Goal: Information Seeking & Learning: Learn about a topic

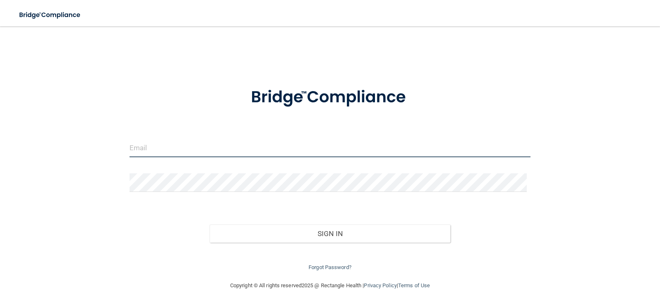
click at [162, 147] on input "email" at bounding box center [329, 148] width 401 height 19
type input "[EMAIL_ADDRESS][DOMAIN_NAME]"
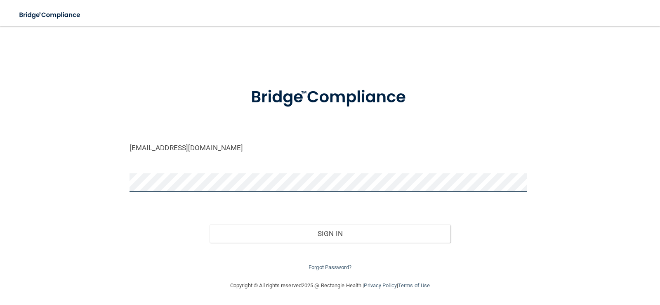
click at [209, 224] on button "Sign In" at bounding box center [329, 233] width 241 height 18
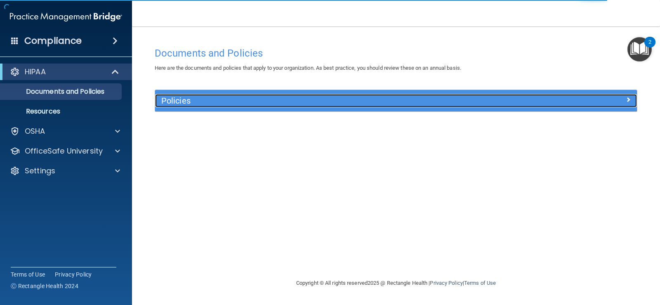
click at [181, 104] on h5 "Policies" at bounding box center [335, 100] width 349 height 9
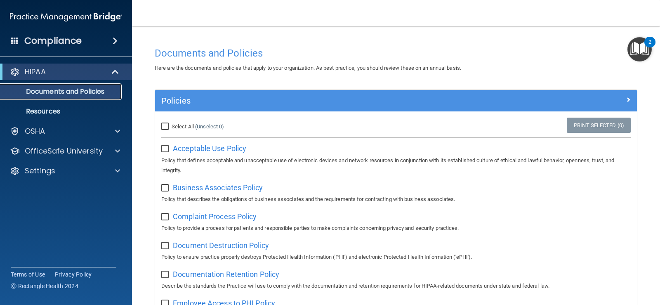
click at [45, 95] on p "Documents and Policies" at bounding box center [61, 91] width 113 height 8
click at [85, 86] on link "Documents and Policies" at bounding box center [57, 91] width 130 height 16
click at [45, 113] on p "Resources" at bounding box center [61, 111] width 113 height 8
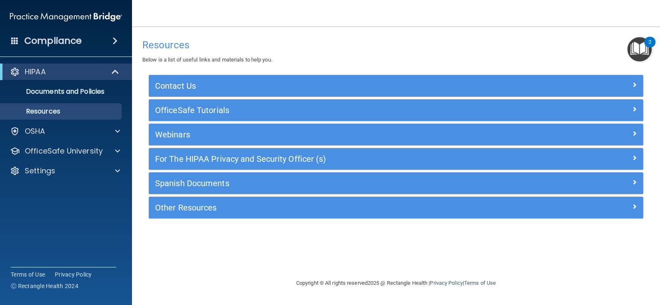
click at [100, 40] on div "Compliance" at bounding box center [66, 41] width 132 height 18
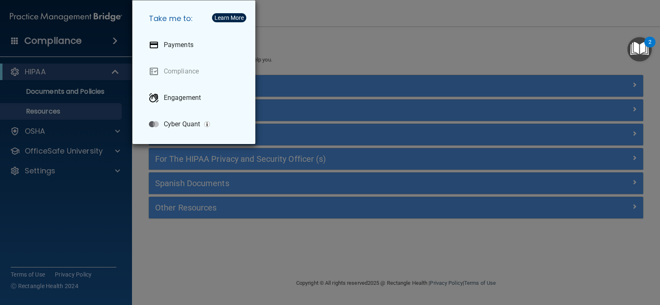
click at [108, 41] on div "Take me to: Payments Compliance Engagement Cyber Quant" at bounding box center [330, 152] width 660 height 305
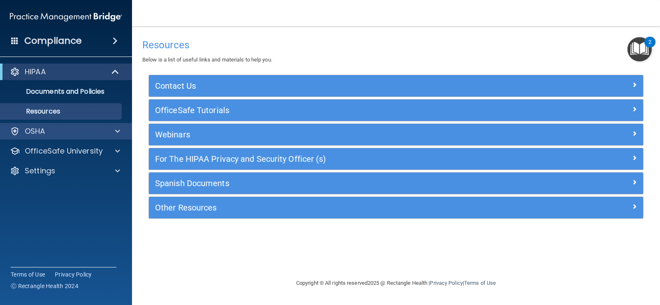
click at [114, 136] on div "OSHA" at bounding box center [66, 131] width 132 height 16
click at [114, 132] on div at bounding box center [116, 131] width 21 height 10
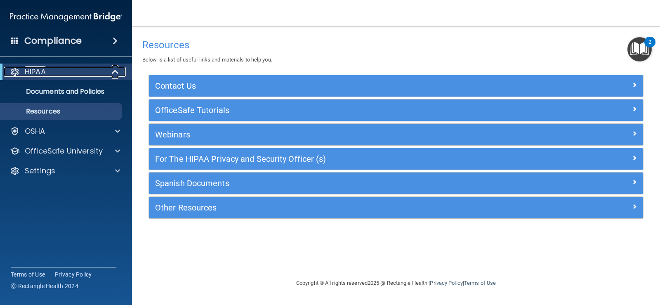
click at [113, 67] on span at bounding box center [116, 72] width 7 height 10
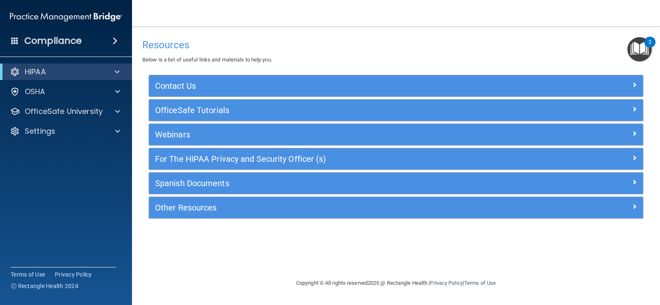
click at [112, 66] on div "HIPAA" at bounding box center [66, 71] width 132 height 16
click at [115, 70] on span at bounding box center [117, 72] width 5 height 10
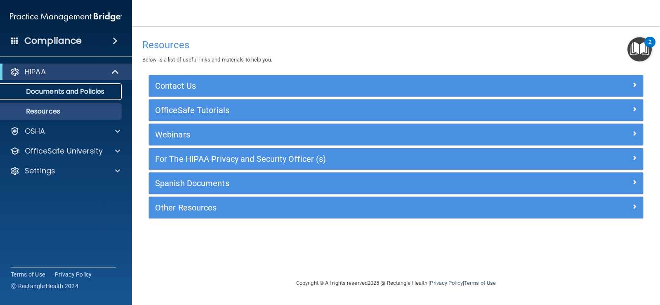
click at [48, 92] on p "Documents and Policies" at bounding box center [61, 91] width 113 height 8
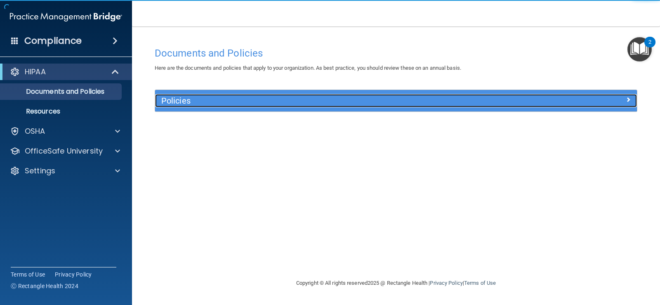
click at [568, 96] on div at bounding box center [576, 99] width 120 height 10
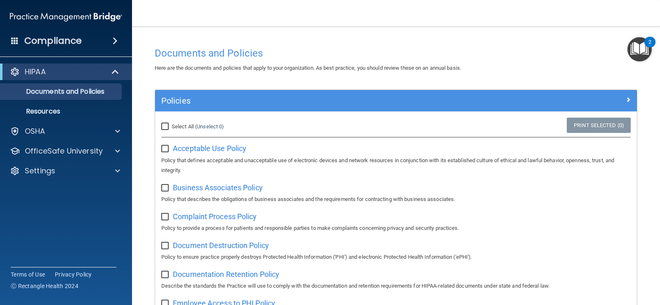
click at [165, 128] on input "Select All (Unselect 0) Unselect All" at bounding box center [165, 126] width 9 height 7
checkbox input "true"
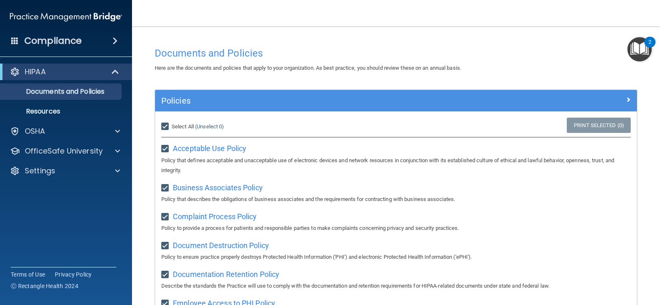
checkbox input "true"
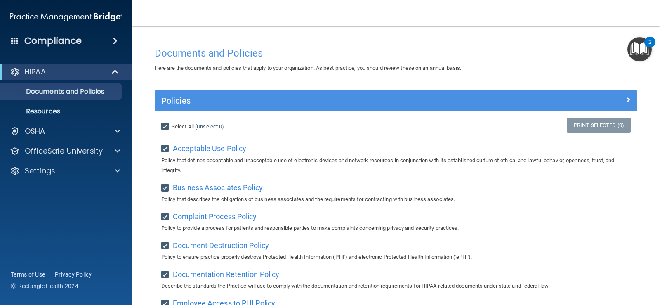
checkbox input "true"
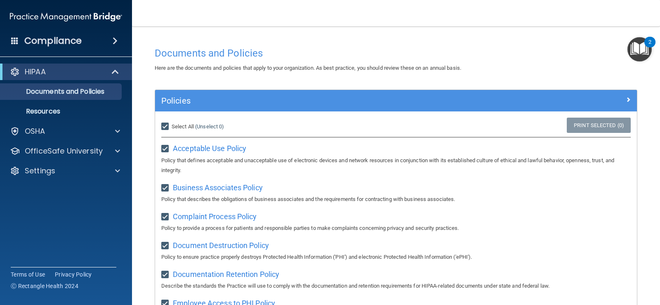
checkbox input "true"
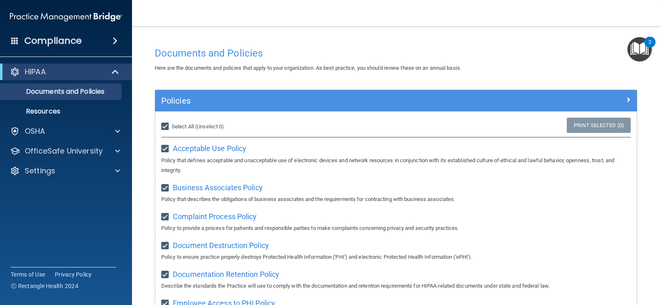
checkbox input "true"
click at [224, 147] on span "Acceptable Use Policy" at bounding box center [209, 148] width 73 height 9
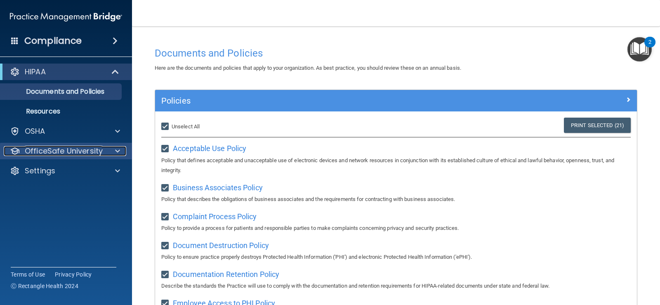
click at [117, 151] on span at bounding box center [117, 151] width 5 height 10
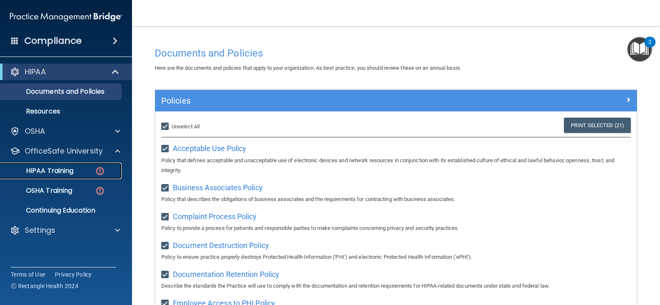
click at [89, 172] on div "HIPAA Training" at bounding box center [61, 171] width 113 height 8
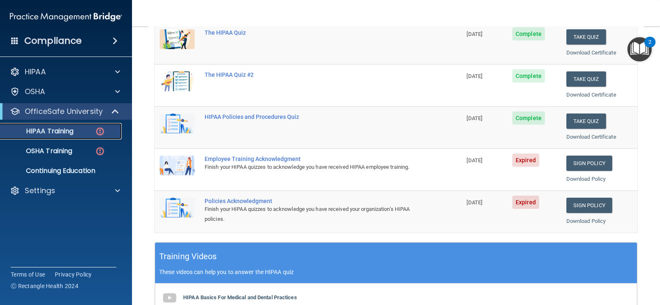
scroll to position [41, 0]
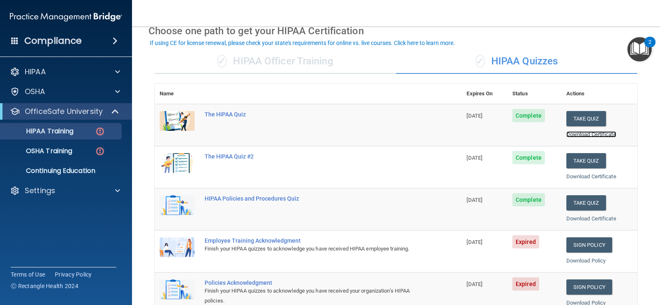
click at [598, 134] on link "Download Certificate" at bounding box center [591, 134] width 50 height 6
click at [229, 119] on td "The HIPAA Quiz" at bounding box center [331, 125] width 262 height 42
click at [229, 115] on div "The HIPAA Quiz" at bounding box center [312, 114] width 216 height 7
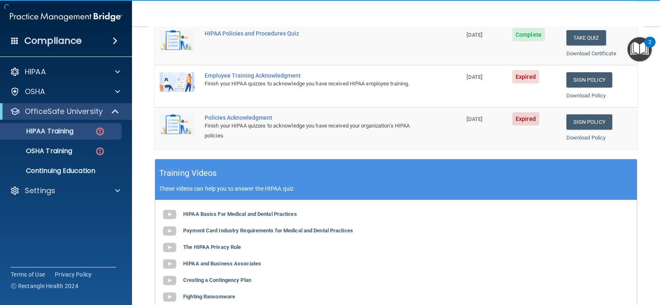
scroll to position [316, 0]
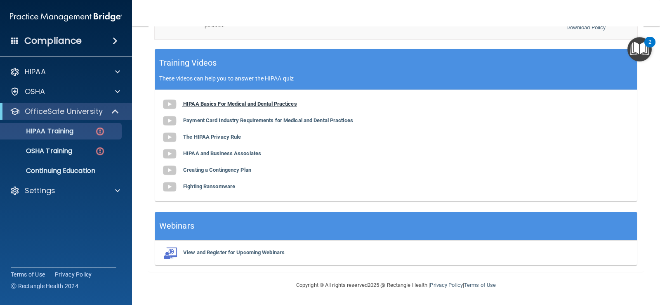
click at [173, 101] on img at bounding box center [169, 104] width 16 height 16
click at [358, 181] on div "HIPAA Basics For Medical and Dental Practices Payment Card Industry Requirement…" at bounding box center [396, 145] width 482 height 111
click at [639, 42] on img "Open Resource Center, 2 new notifications" at bounding box center [639, 49] width 24 height 24
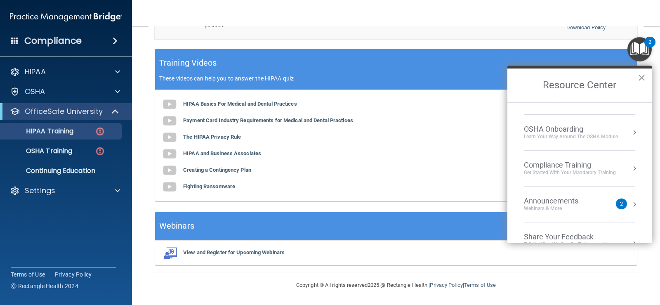
scroll to position [46, 0]
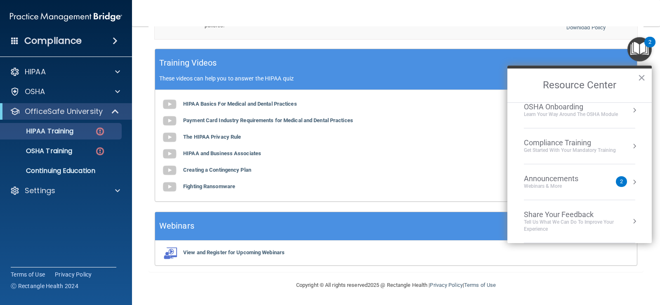
click at [630, 182] on button "Resource Center" at bounding box center [634, 182] width 8 height 8
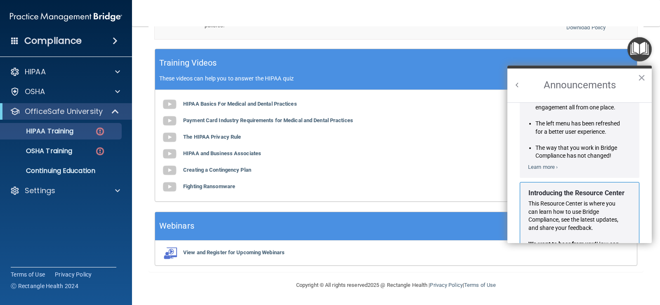
scroll to position [0, 0]
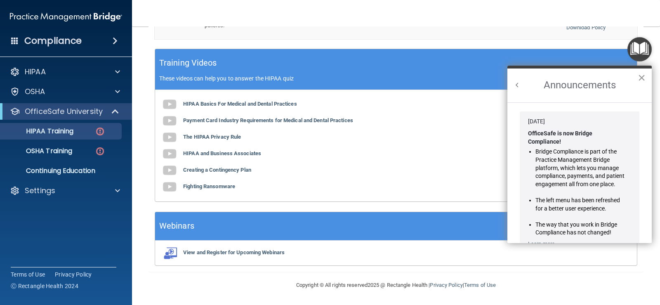
click at [644, 78] on button "×" at bounding box center [641, 77] width 8 height 13
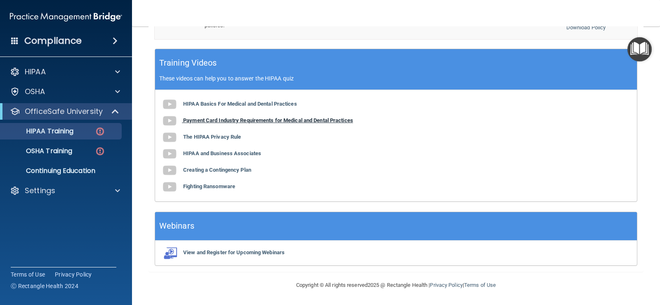
click at [164, 125] on img at bounding box center [169, 121] width 16 height 16
click at [166, 137] on img at bounding box center [169, 137] width 16 height 16
click at [227, 155] on b "HIPAA and Business Associates" at bounding box center [222, 153] width 78 height 6
click at [209, 169] on b "Creating a Contingency Plan" at bounding box center [217, 170] width 68 height 6
click at [191, 184] on b "Fighting Ransomware" at bounding box center [209, 186] width 52 height 6
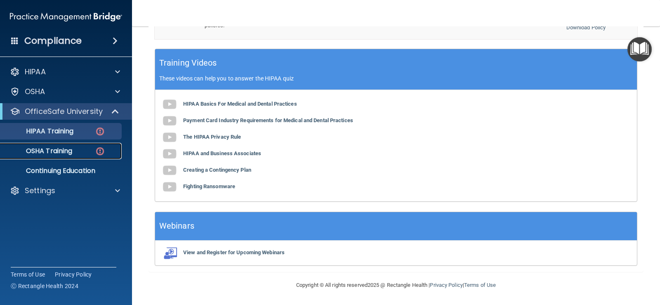
click at [62, 148] on p "OSHA Training" at bounding box center [38, 151] width 67 height 8
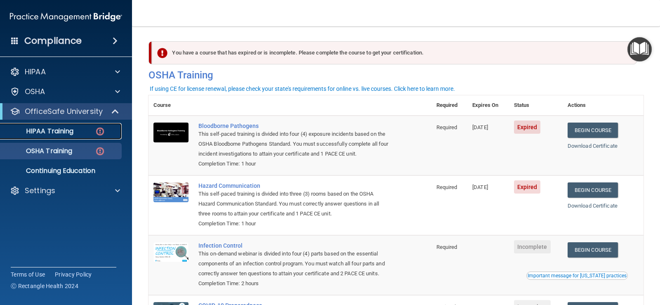
click at [85, 134] on div "HIPAA Training" at bounding box center [61, 131] width 113 height 8
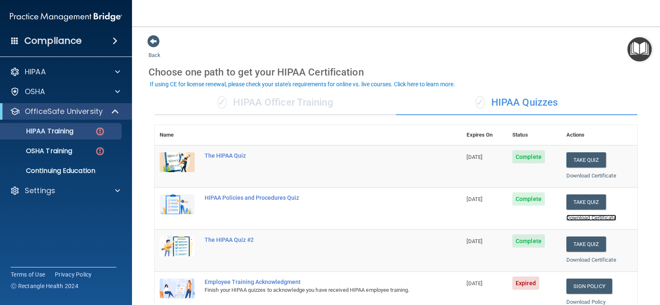
click at [592, 217] on link "Download Certificate" at bounding box center [591, 217] width 50 height 6
click at [599, 259] on link "Download Certificate" at bounding box center [591, 259] width 50 height 6
click at [311, 101] on div "✓ HIPAA Officer Training" at bounding box center [275, 102] width 241 height 25
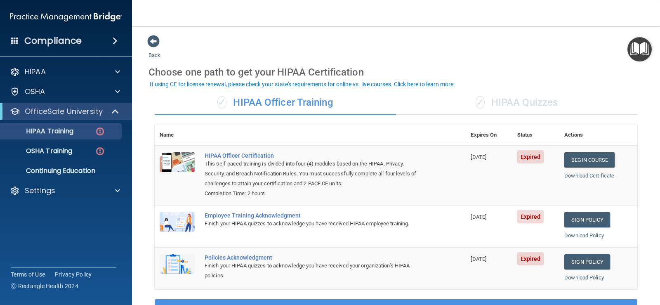
drag, startPoint x: 506, startPoint y: 114, endPoint x: 505, endPoint y: 123, distance: 9.5
click at [505, 123] on div "✓ HIPAA Officer Training ✓ HIPAA Quizzes Name Expires On Status Actions HIPAA O…" at bounding box center [395, 302] width 495 height 437
click at [301, 92] on div "✓ HIPAA Officer Training" at bounding box center [275, 102] width 241 height 25
click at [489, 99] on div "✓ HIPAA Quizzes" at bounding box center [516, 102] width 241 height 25
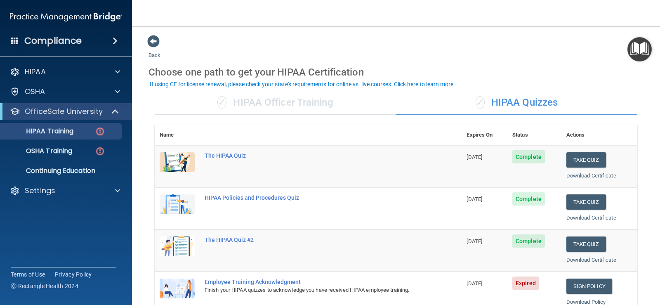
click at [313, 103] on div "✓ HIPAA Officer Training" at bounding box center [275, 102] width 241 height 25
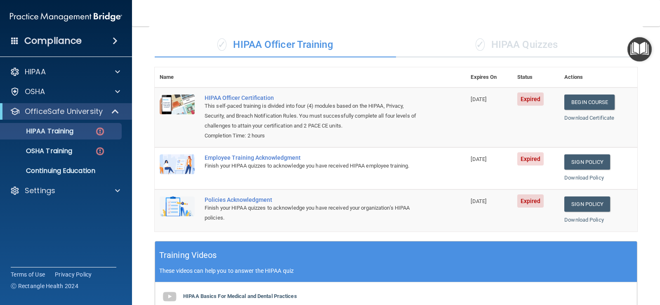
scroll to position [124, 0]
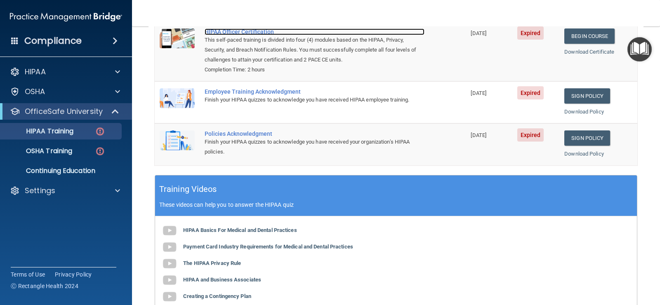
click at [262, 33] on div "HIPAA Officer Certification" at bounding box center [314, 31] width 220 height 7
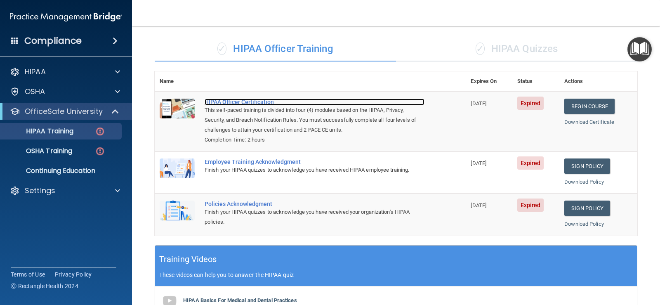
scroll to position [0, 0]
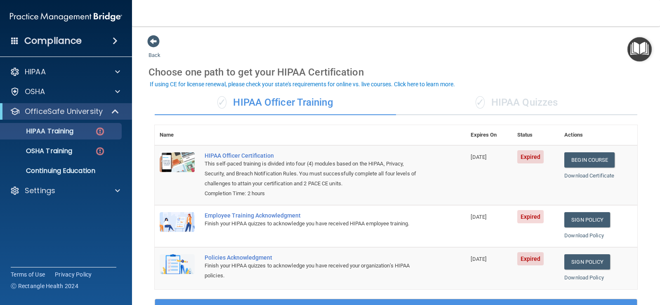
click at [154, 49] on div "Back Choose one path to get your HIPAA Certification ✓ HIPAA Officer Training ✓…" at bounding box center [395, 278] width 495 height 487
click at [43, 74] on p "HIPAA" at bounding box center [35, 72] width 21 height 10
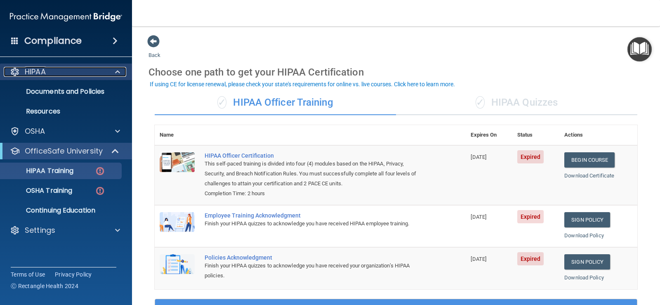
click at [48, 72] on div "HIPAA" at bounding box center [55, 72] width 102 height 10
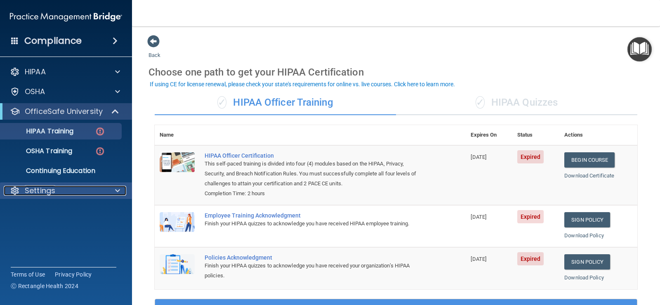
click at [51, 189] on p "Settings" at bounding box center [40, 191] width 31 height 10
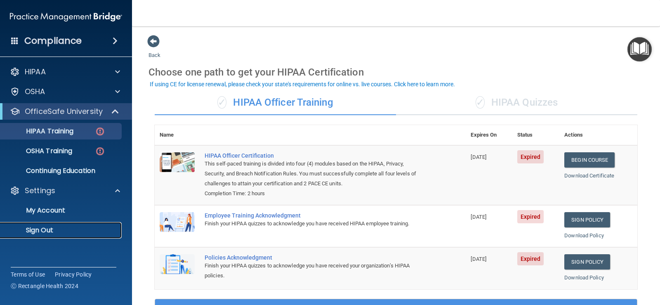
click at [48, 231] on p "Sign Out" at bounding box center [61, 230] width 113 height 8
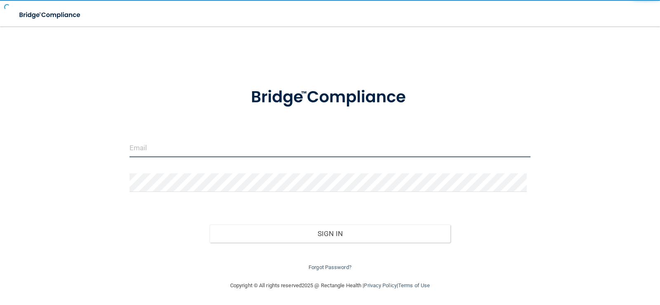
click at [215, 153] on input "email" at bounding box center [329, 148] width 401 height 19
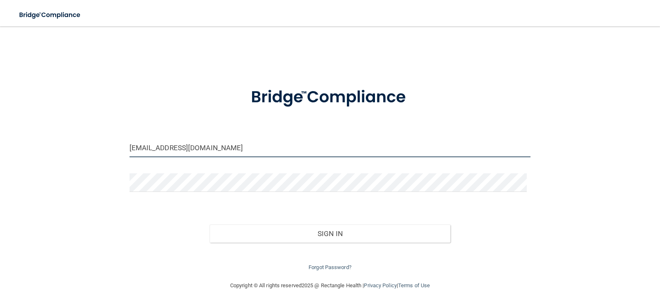
type input "deb.k@adentists.com"
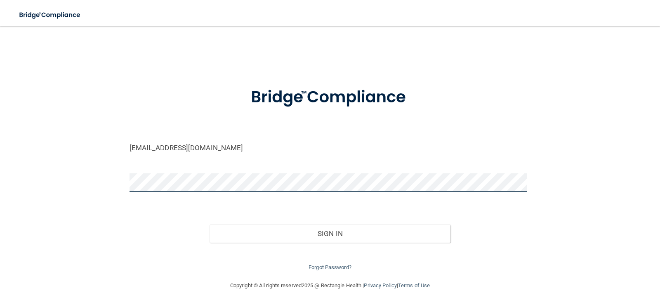
click at [209, 224] on button "Sign In" at bounding box center [329, 233] width 241 height 18
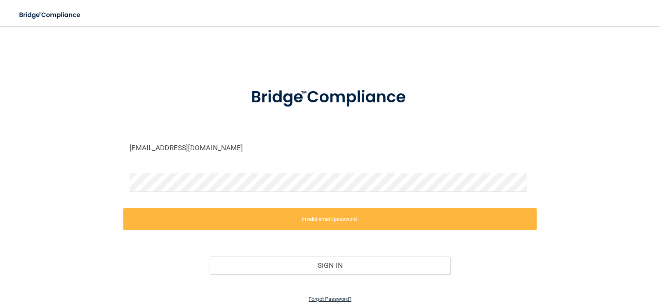
click at [322, 296] on link "Forgot Password?" at bounding box center [329, 299] width 43 height 6
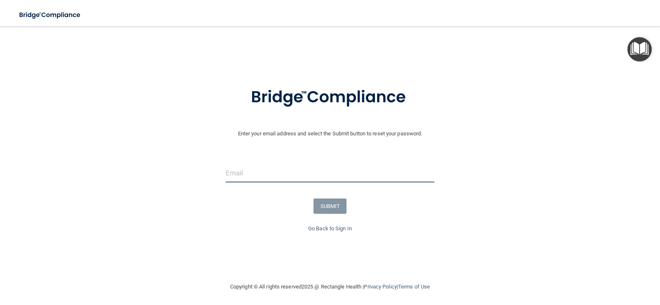
click at [232, 173] on input "email" at bounding box center [330, 173] width 209 height 19
type input "deb.k@adentists.com"
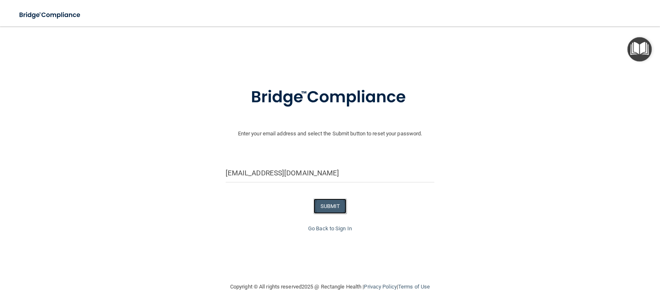
click at [337, 205] on button "SUBMIT" at bounding box center [329, 205] width 33 height 15
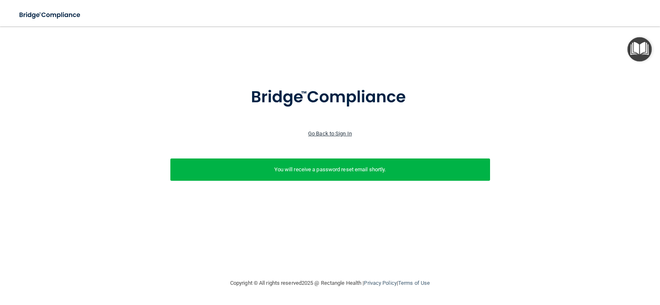
click at [345, 134] on link "Go Back to Sign In" at bounding box center [330, 133] width 44 height 6
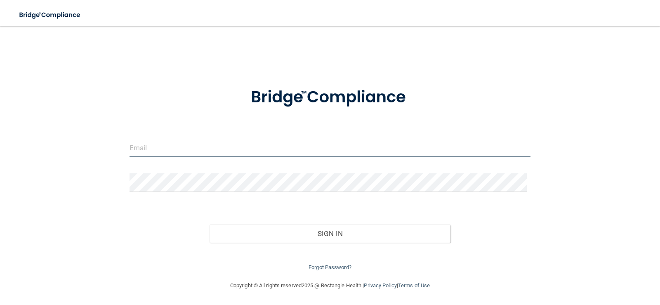
click at [139, 150] on input "email" at bounding box center [329, 148] width 401 height 19
type input "deb.k@adentists.com"
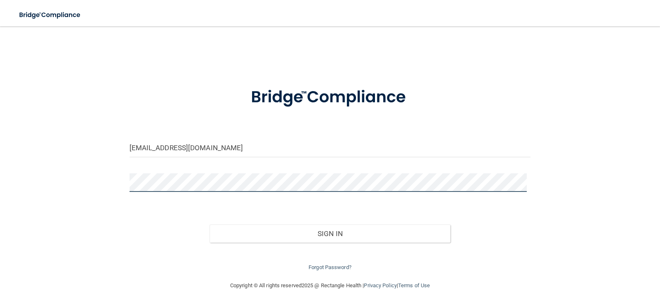
click at [209, 224] on button "Sign In" at bounding box center [329, 233] width 241 height 18
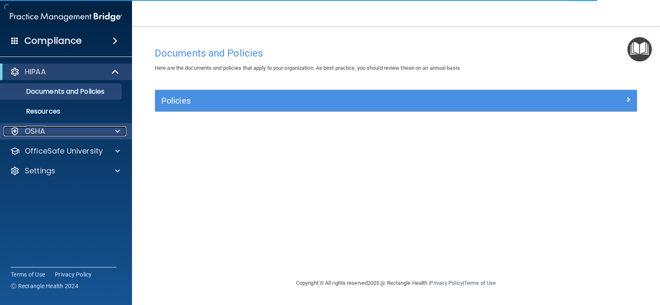
click at [122, 129] on div at bounding box center [116, 131] width 21 height 10
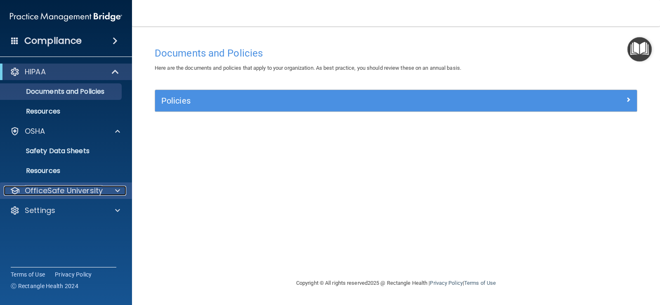
click at [58, 190] on p "OfficeSafe University" at bounding box center [64, 191] width 78 height 10
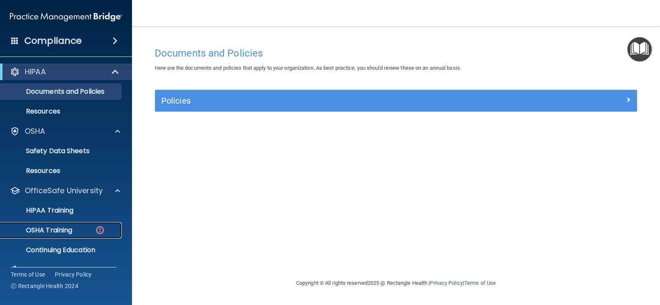
click at [58, 225] on link "OSHA Training" at bounding box center [57, 230] width 130 height 16
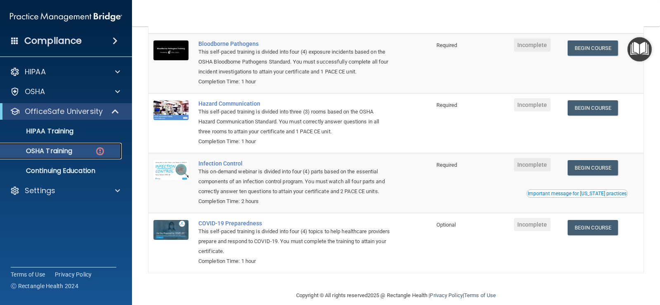
scroll to position [82, 0]
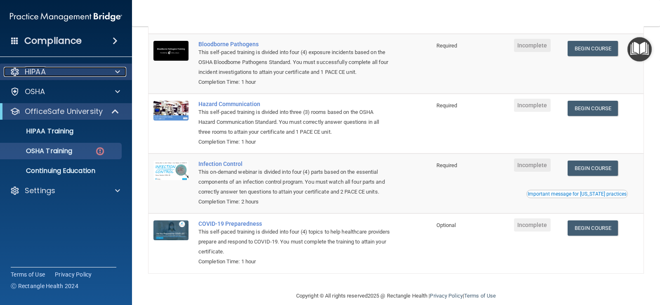
click at [50, 74] on div "HIPAA" at bounding box center [55, 72] width 102 height 10
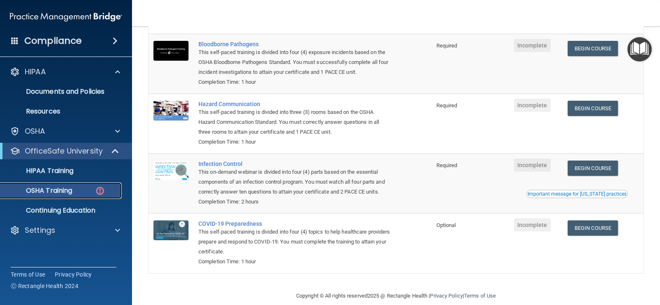
click at [53, 190] on p "OSHA Training" at bounding box center [38, 190] width 67 height 8
click at [64, 210] on p "Continuing Education" at bounding box center [61, 210] width 113 height 8
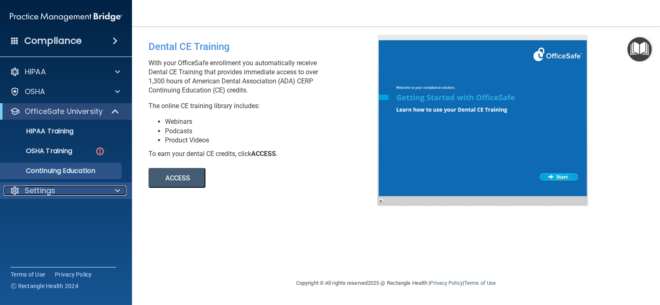
click at [57, 195] on div "Settings" at bounding box center [55, 191] width 102 height 10
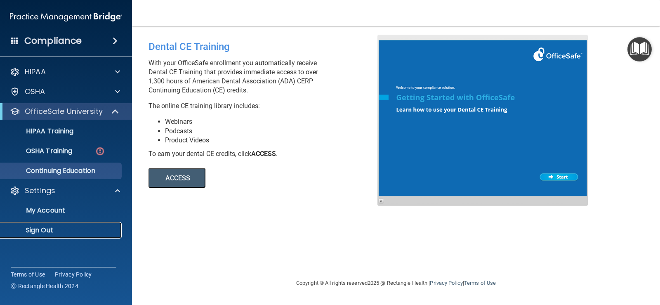
click at [51, 227] on p "Sign Out" at bounding box center [61, 230] width 113 height 8
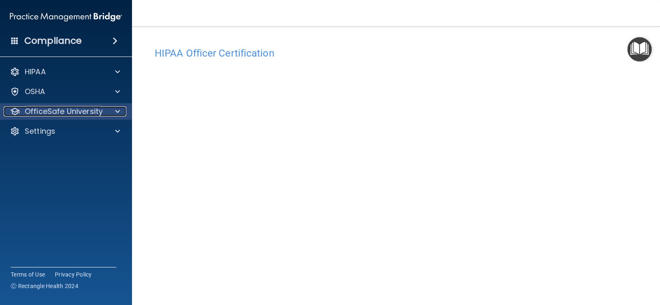
click at [82, 113] on p "OfficeSafe University" at bounding box center [64, 111] width 78 height 10
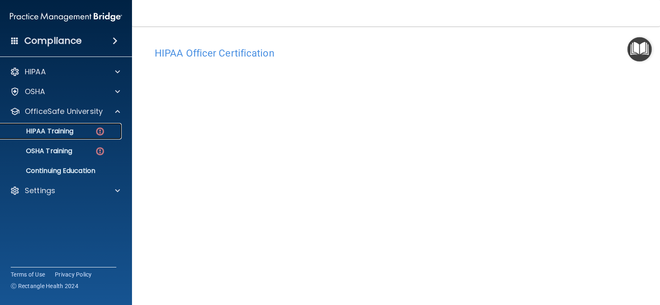
click at [87, 127] on link "HIPAA Training" at bounding box center [57, 131] width 130 height 16
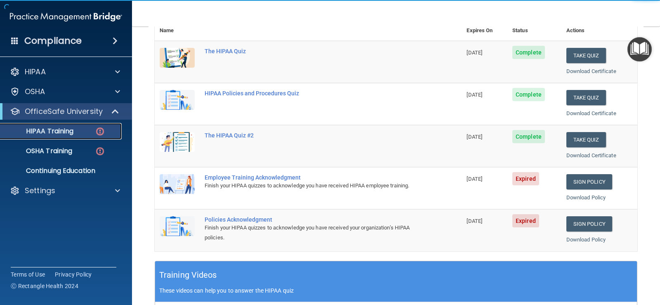
scroll to position [165, 0]
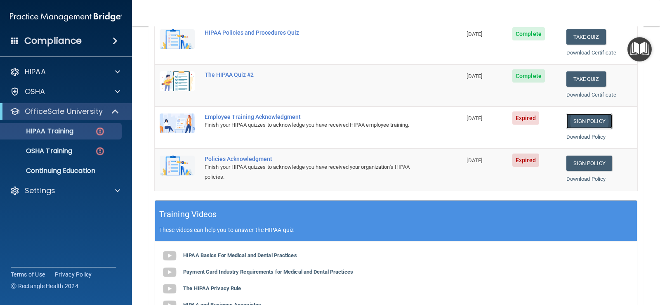
click at [587, 116] on link "Sign Policy" at bounding box center [589, 120] width 46 height 15
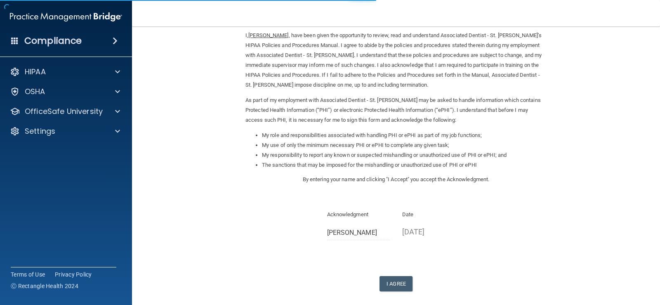
scroll to position [73, 0]
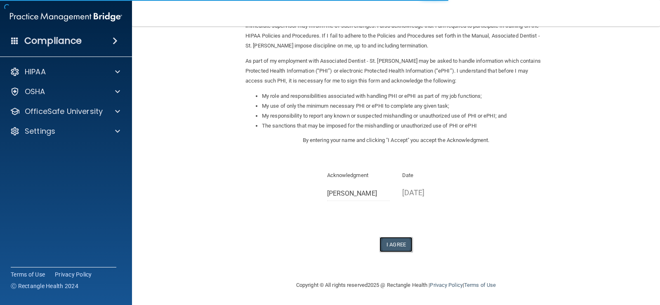
click at [385, 244] on button "I Agree" at bounding box center [395, 244] width 33 height 15
